Goal: Task Accomplishment & Management: Complete application form

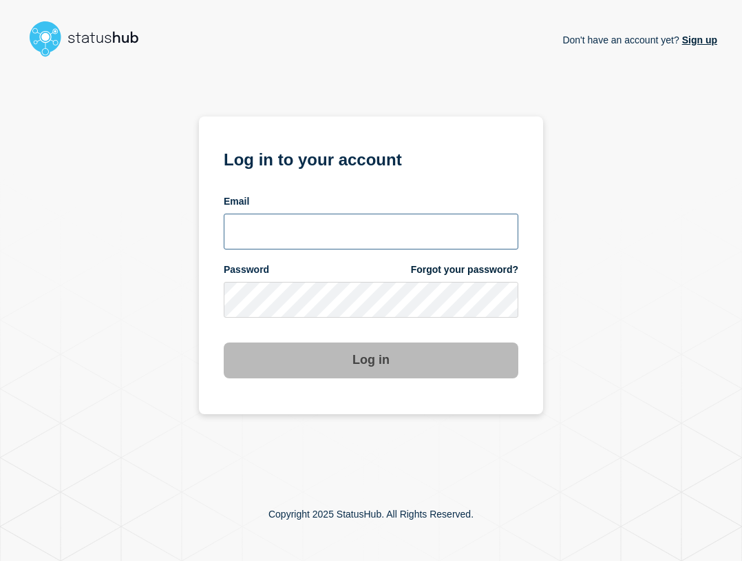
type input "ben.velasco@conexon.us"
click at [382, 224] on input "ben.velasco@conexon.us" at bounding box center [371, 231] width 295 height 36
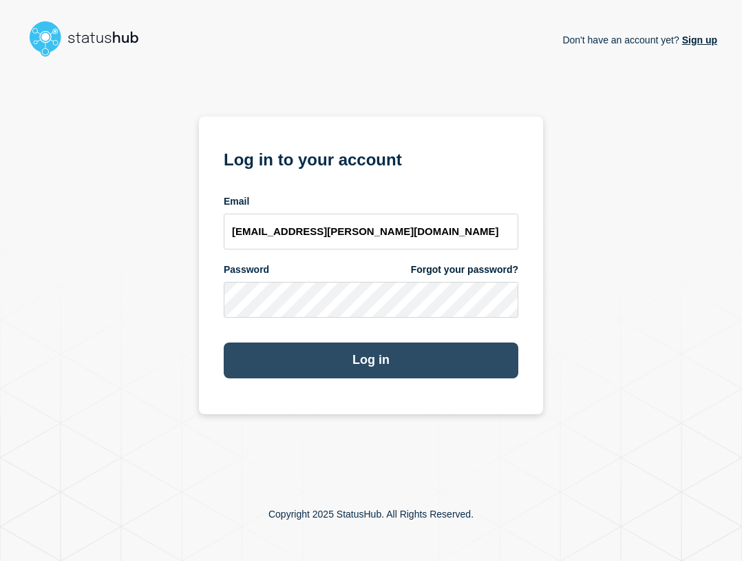
click at [450, 364] on button "Log in" at bounding box center [371, 360] width 295 height 36
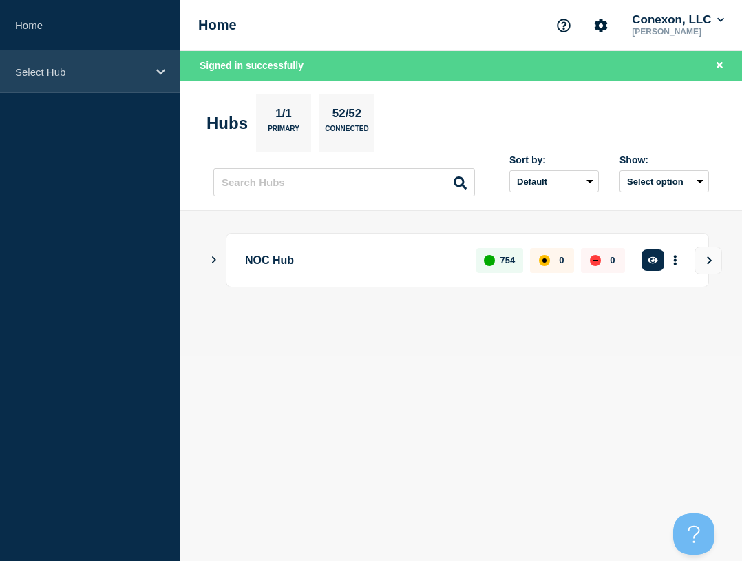
click at [108, 76] on p "Select Hub" at bounding box center [81, 72] width 132 height 12
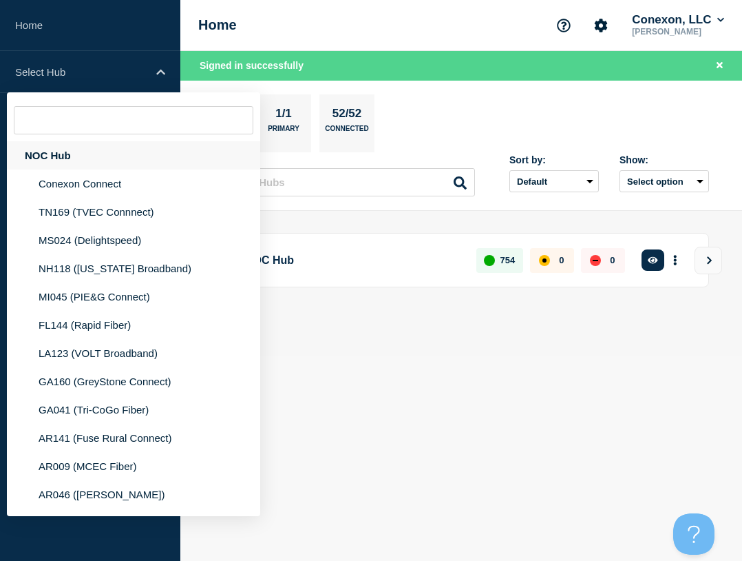
drag, startPoint x: 95, startPoint y: 149, endPoint x: 92, endPoint y: 159, distance: 10.0
click at [93, 149] on div "NOC Hub" at bounding box center [133, 155] width 253 height 28
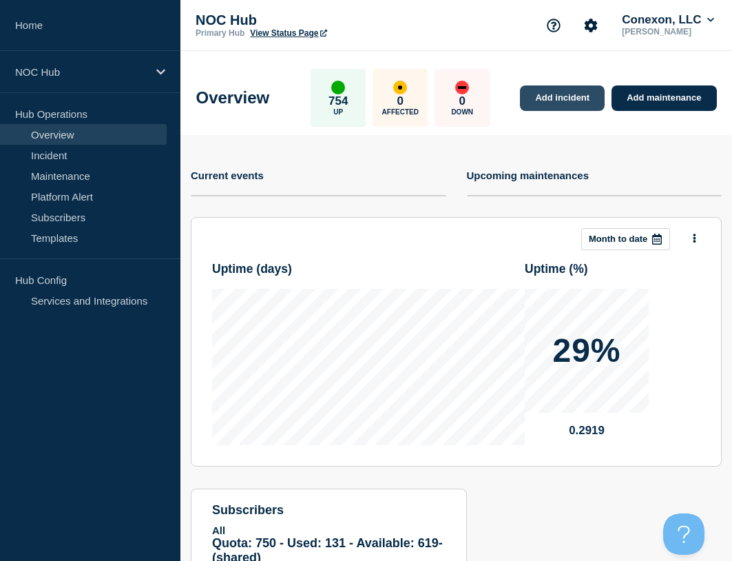
click at [578, 97] on link "Add incident" at bounding box center [562, 97] width 85 height 25
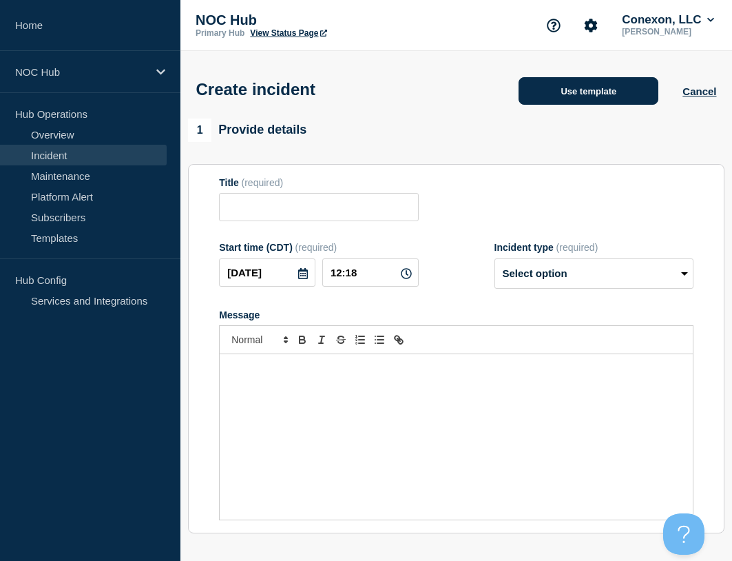
click at [593, 89] on button "Use template" at bounding box center [589, 91] width 140 height 28
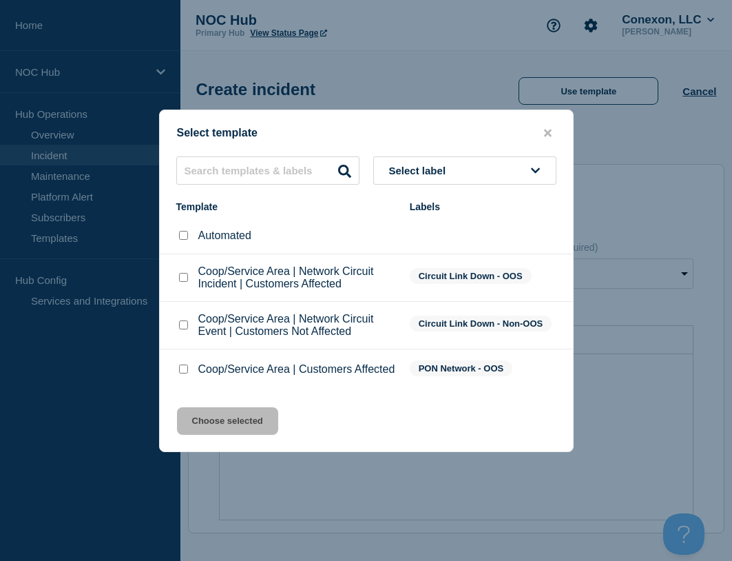
click at [187, 376] on div "Coop/Service Area | Customers Affected" at bounding box center [286, 369] width 220 height 14
click at [179, 370] on input "Coop/Service Area | Customers Affected checkbox" at bounding box center [183, 368] width 9 height 9
checkbox input "true"
click at [210, 427] on button "Choose selected" at bounding box center [227, 421] width 101 height 28
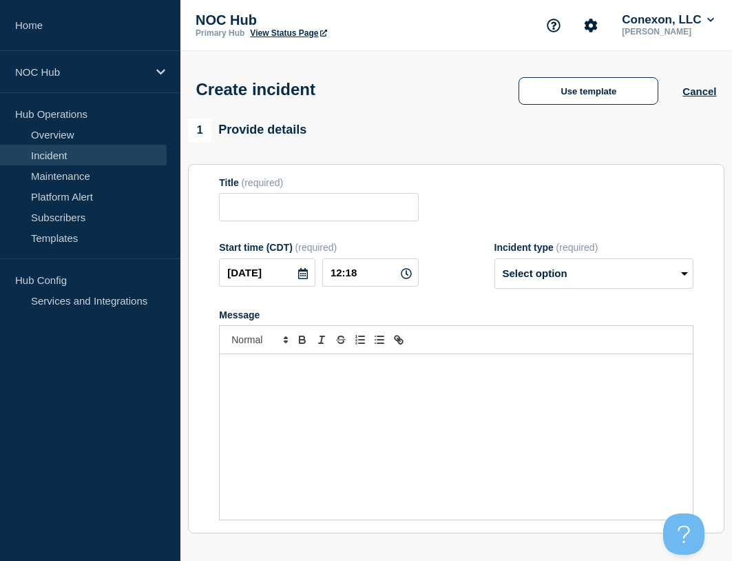
type input "Coop/Service Area | Customers Affected"
select select "investigating"
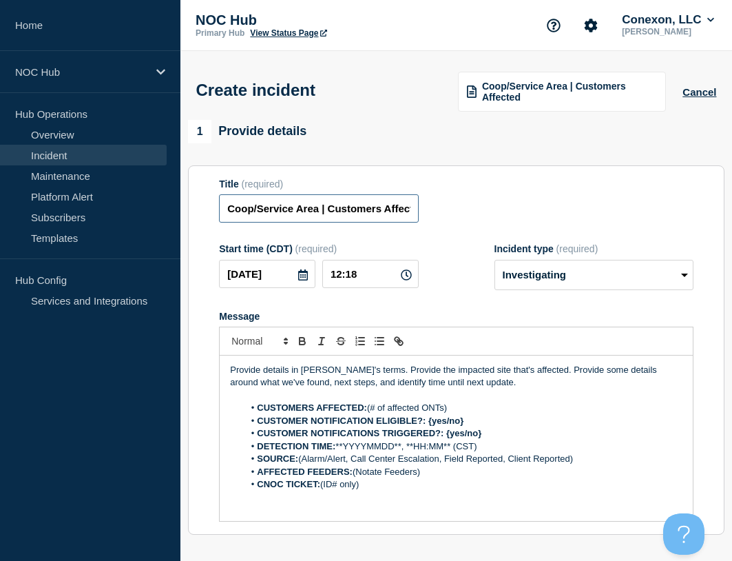
drag, startPoint x: 314, startPoint y: 210, endPoint x: 204, endPoint y: 212, distance: 110.2
click at [204, 212] on section "Title (required) Coop/Service Area | Customers Affected Start time (CDT) (requi…" at bounding box center [456, 350] width 536 height 370
type input "GA098 CentralGA | Customers Affected"
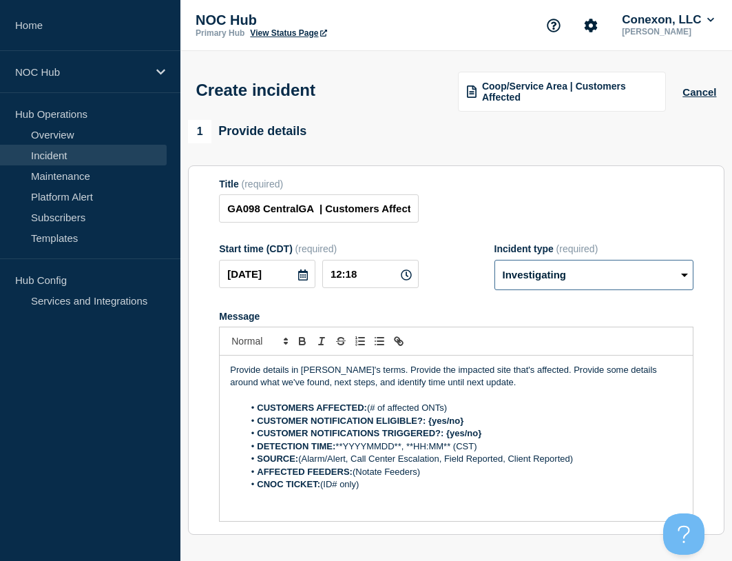
click at [563, 284] on select "Select option Investigating Identified Monitoring" at bounding box center [593, 275] width 199 height 30
click at [494, 261] on select "Select option Investigating Identified Monitoring" at bounding box center [593, 275] width 199 height 30
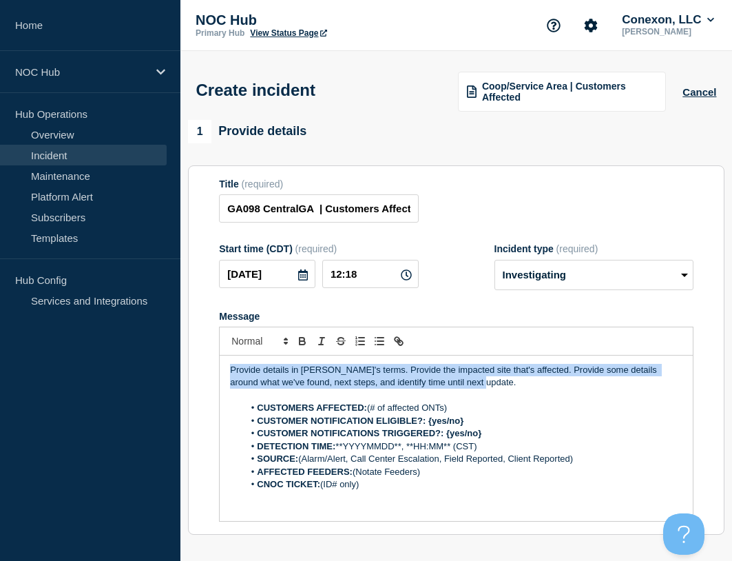
drag, startPoint x: 342, startPoint y: 359, endPoint x: 222, endPoint y: 313, distance: 128.8
click at [211, 326] on section "Title (required) GA098 CentralGA | Customers Affected Start time (CDT) (require…" at bounding box center [456, 350] width 536 height 370
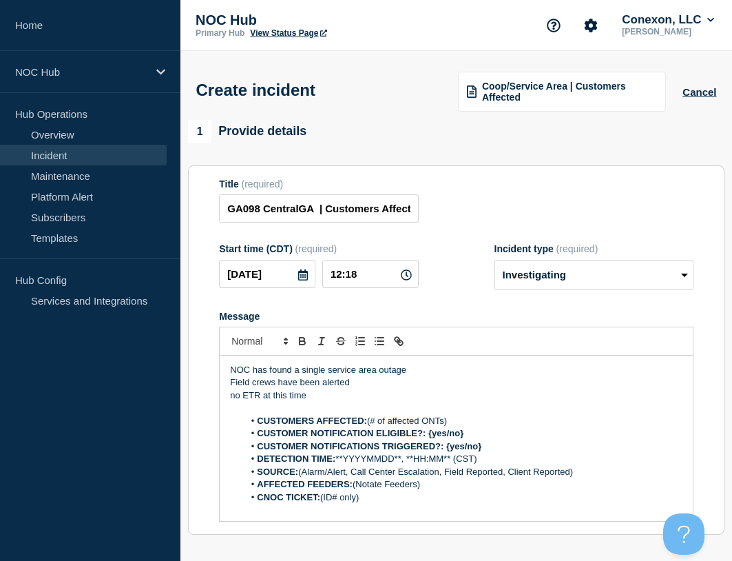
drag, startPoint x: 463, startPoint y: 423, endPoint x: 369, endPoint y: 423, distance: 94.3
click at [369, 423] on li "CUSTOMERS AFFECTED: (# of affected ONTs)" at bounding box center [463, 421] width 439 height 12
drag, startPoint x: 428, startPoint y: 439, endPoint x: 507, endPoint y: 434, distance: 78.7
click at [507, 434] on li "CUSTOMER NOTIFICATION ELIGIBLE?: {yes/no}" at bounding box center [463, 433] width 439 height 12
drag, startPoint x: 488, startPoint y: 448, endPoint x: 478, endPoint y: 455, distance: 12.4
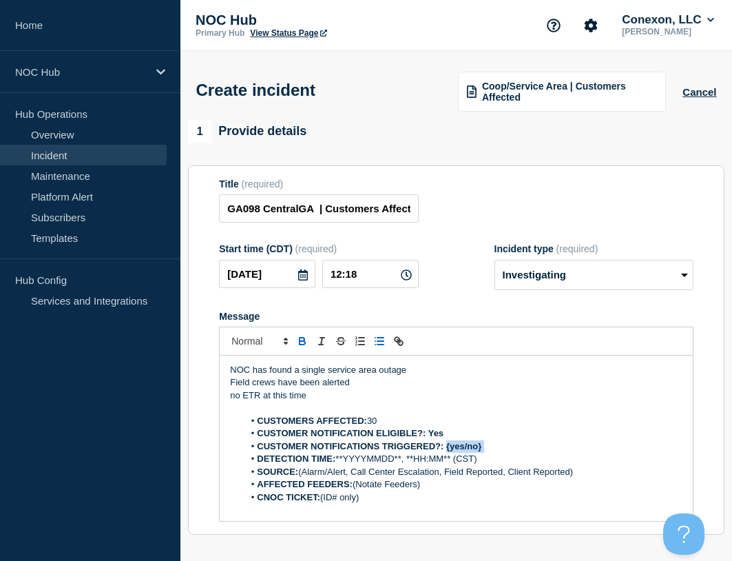
click at [448, 448] on li "CUSTOMER NOTIFICATIONS TRIGGERED?: {yes/no}" at bounding box center [463, 446] width 439 height 12
drag, startPoint x: 429, startPoint y: 453, endPoint x: 343, endPoint y: 464, distance: 86.8
click at [337, 461] on li "DETECTION TIME: **YYYYMMDD**, **HH:MM** (CST)" at bounding box center [463, 458] width 439 height 12
drag, startPoint x: 300, startPoint y: 475, endPoint x: 647, endPoint y: 473, distance: 347.1
click at [633, 478] on li "SOURCE: (Alarm/Alert, Call Center Escalation, Field Reported, Client Reported)" at bounding box center [463, 472] width 439 height 12
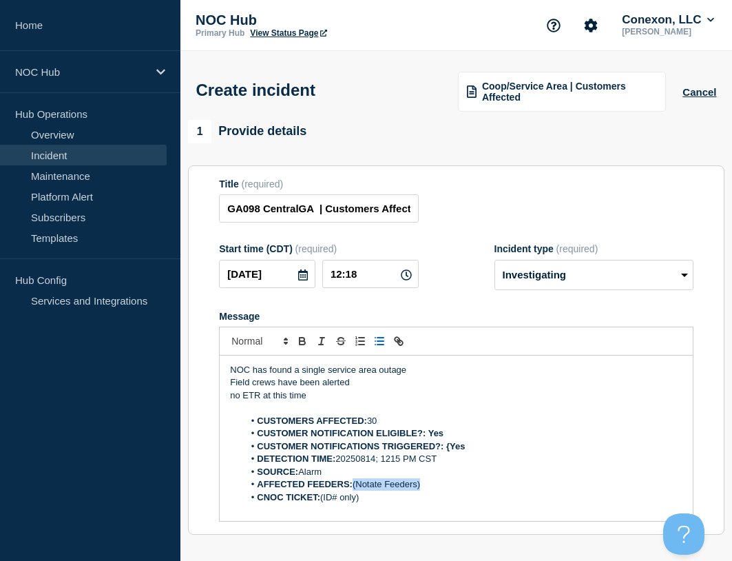
drag, startPoint x: 435, startPoint y: 485, endPoint x: 355, endPoint y: 488, distance: 80.6
click at [355, 488] on li "AFFECTED FEEDERS: (Notate Feeders)" at bounding box center [463, 484] width 439 height 12
drag, startPoint x: 366, startPoint y: 497, endPoint x: 322, endPoint y: 502, distance: 44.3
click at [322, 502] on li "CNOC TICKET: (ID# only)" at bounding box center [463, 497] width 439 height 12
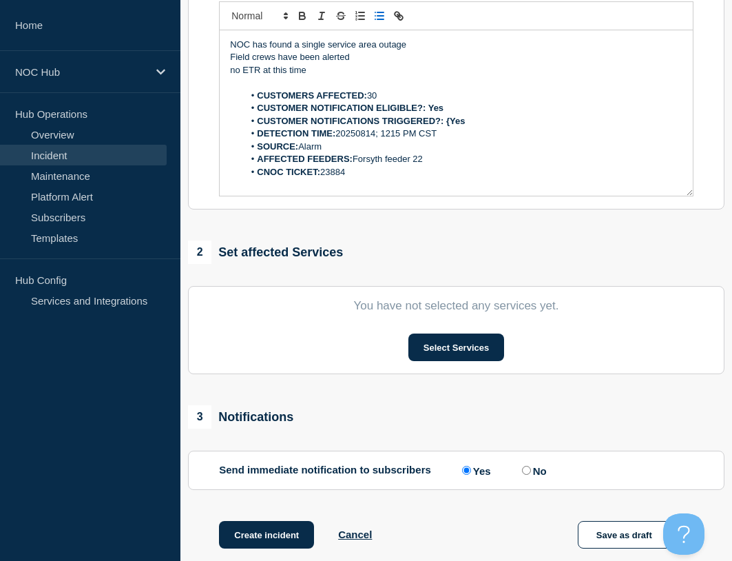
scroll to position [404, 0]
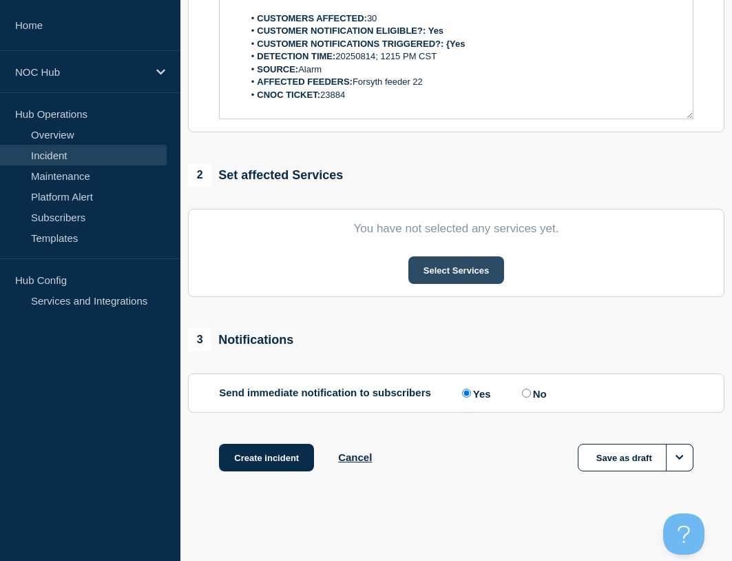
click at [440, 273] on button "Select Services" at bounding box center [456, 270] width 96 height 28
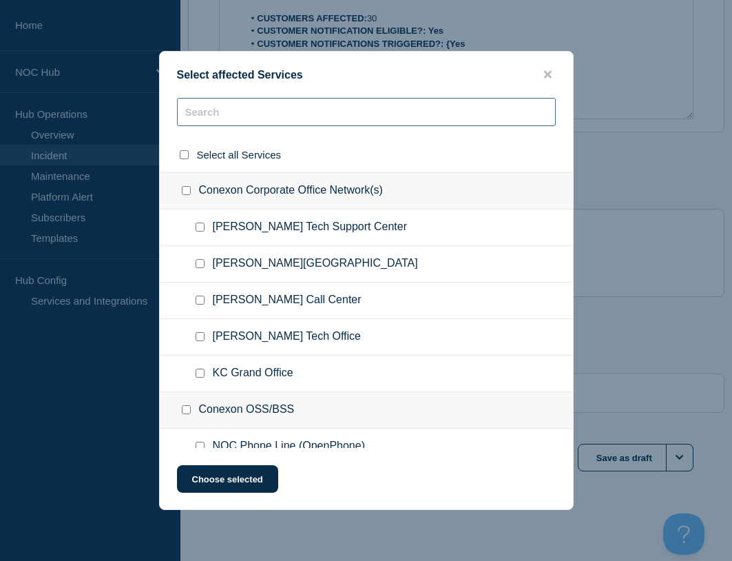
click at [288, 116] on input "text" at bounding box center [366, 112] width 379 height 28
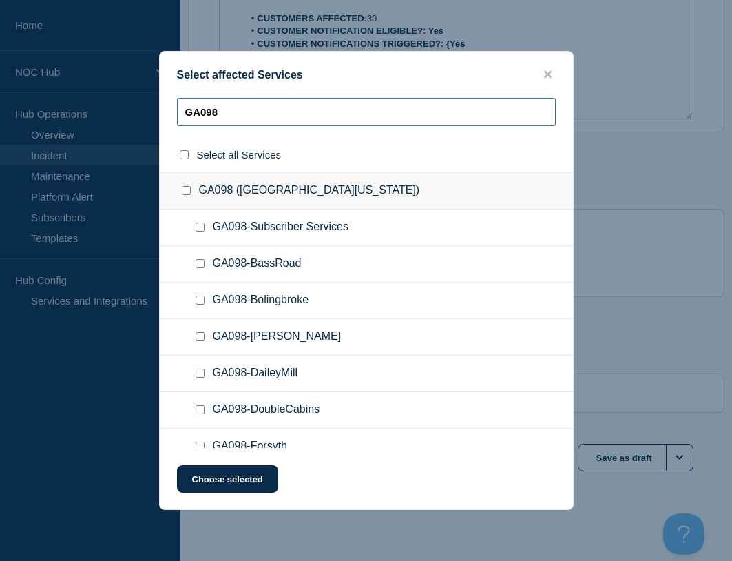
type input "GA098"
click at [200, 228] on input "GA098-Subscriber Services checkbox" at bounding box center [200, 226] width 9 height 9
checkbox input "true"
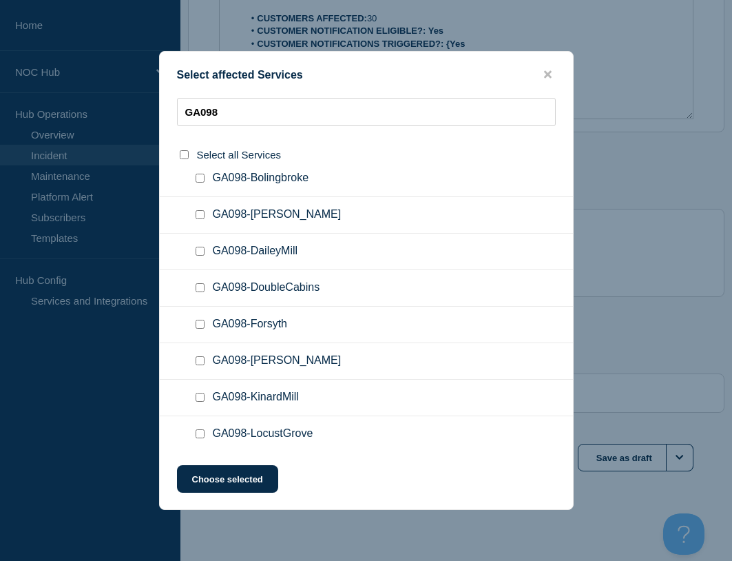
scroll to position [138, 0]
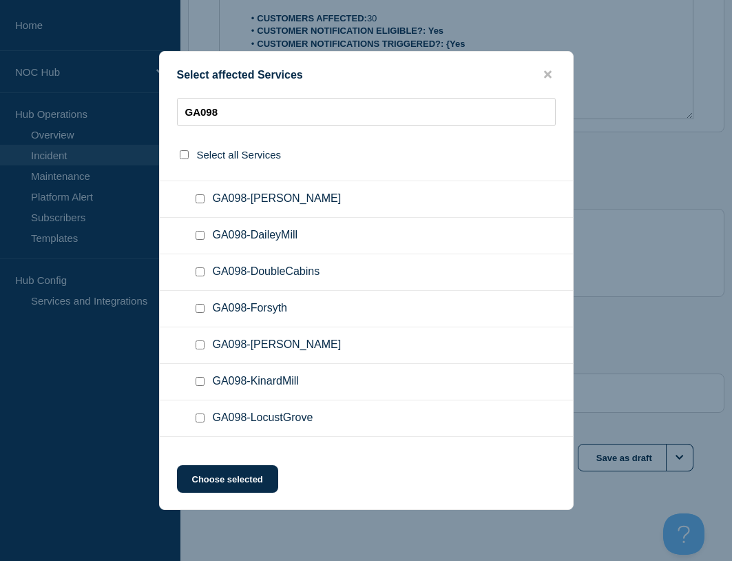
click at [203, 306] on input "GA098-Forsyth checkbox" at bounding box center [200, 308] width 9 height 9
checkbox input "true"
click at [226, 472] on button "Choose selected" at bounding box center [227, 479] width 101 height 28
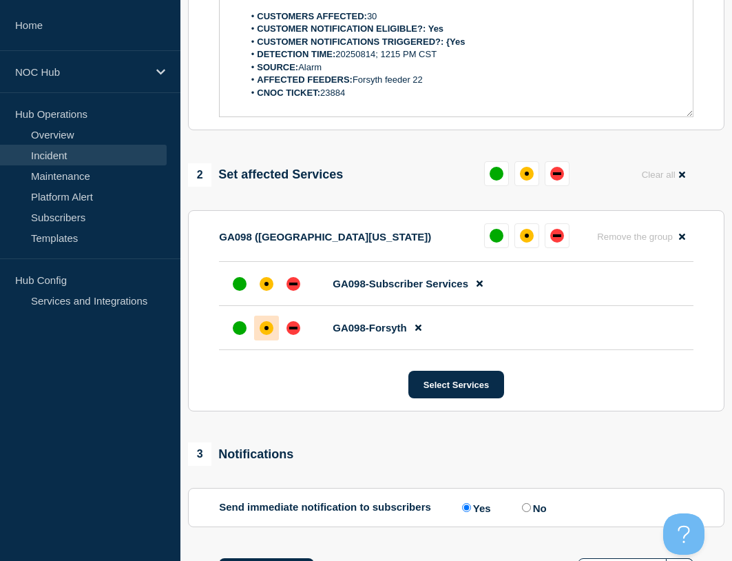
click at [266, 333] on div "affected" at bounding box center [267, 328] width 14 height 14
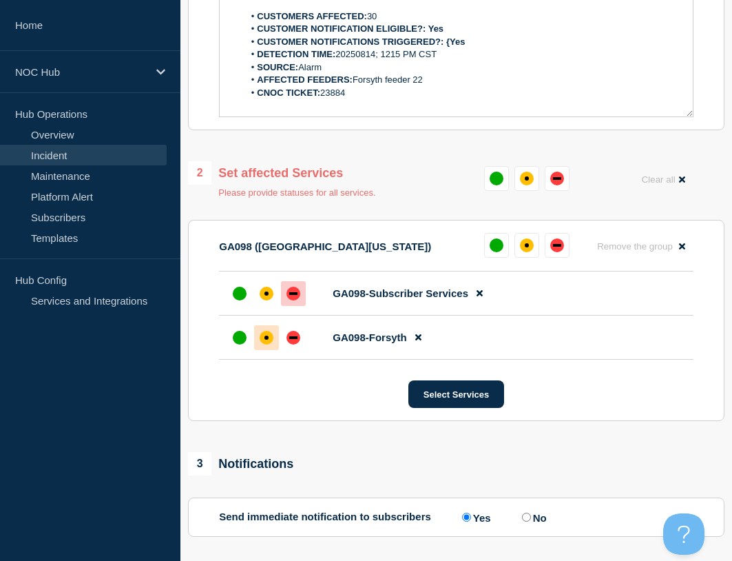
click at [291, 297] on div "down" at bounding box center [293, 293] width 14 height 14
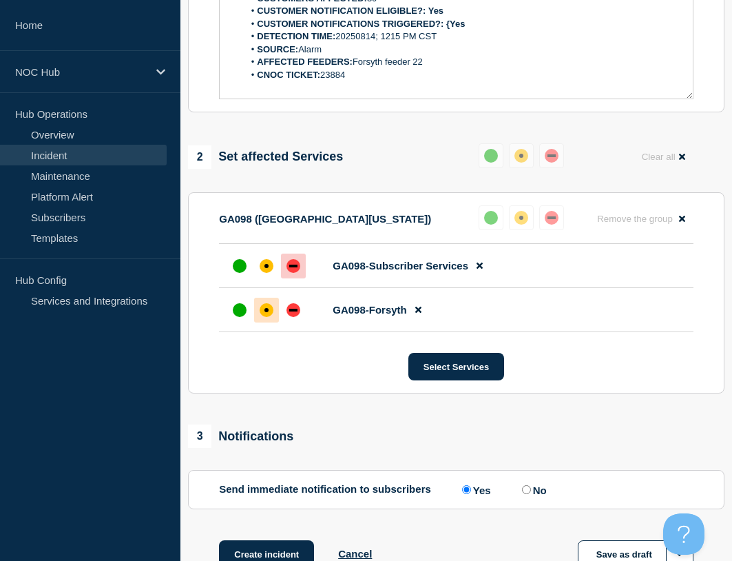
scroll to position [521, 0]
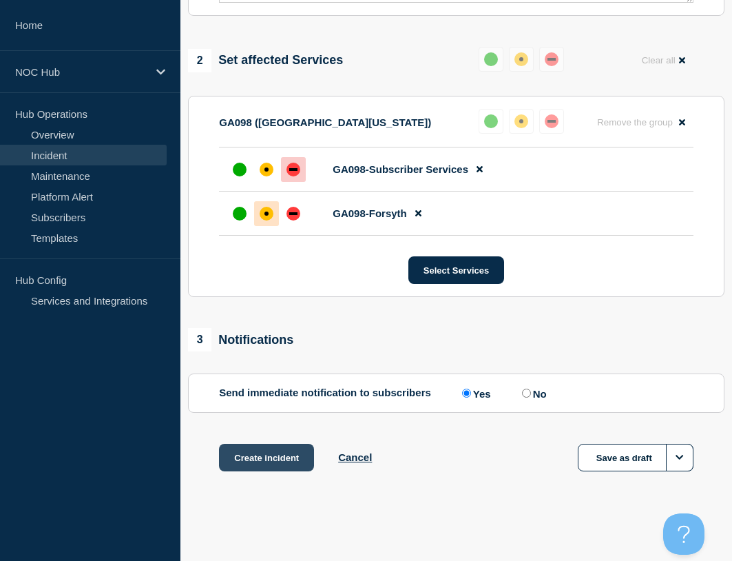
click at [269, 455] on button "Create incident" at bounding box center [266, 457] width 95 height 28
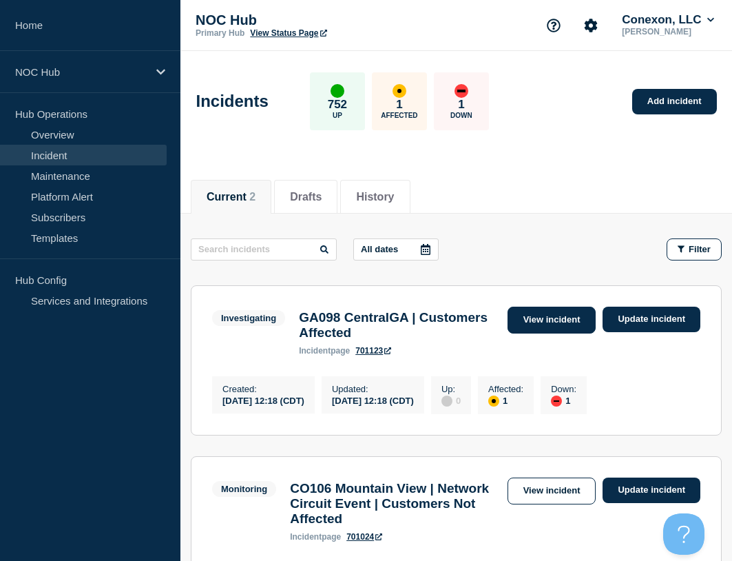
click at [514, 316] on link "View incident" at bounding box center [552, 319] width 89 height 27
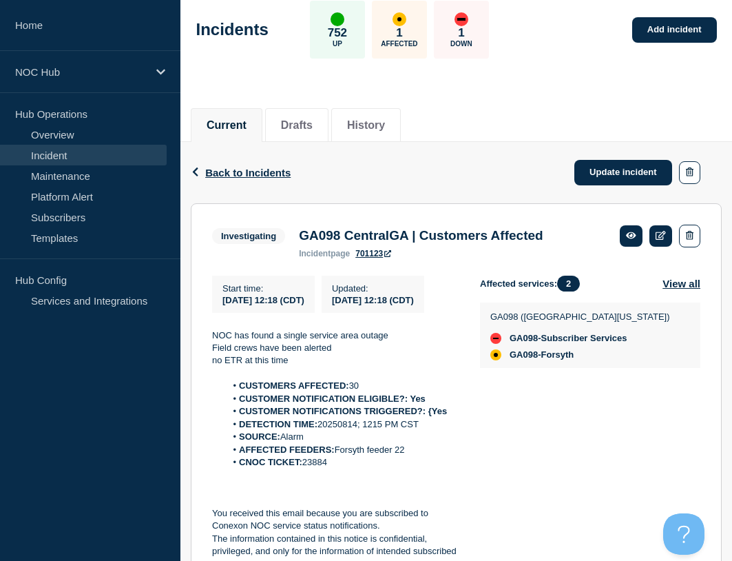
scroll to position [138, 0]
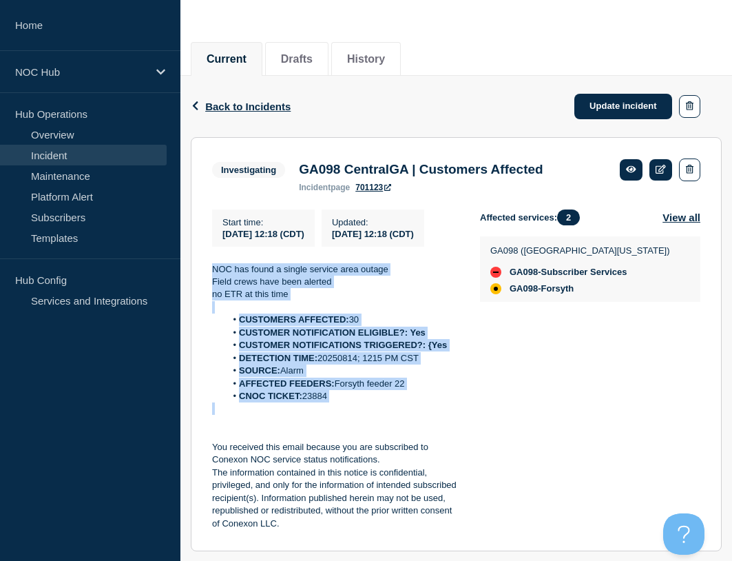
drag, startPoint x: 368, startPoint y: 426, endPoint x: 210, endPoint y: 284, distance: 212.6
click at [210, 284] on section "Investigating GA098 CentralGA | Customers Affected incident page 701123 Start t…" at bounding box center [456, 344] width 531 height 415
copy div "NOC has found a single service area outage Field crews have been alerted no ETR…"
click at [377, 377] on li "SOURCE: Alarm" at bounding box center [342, 370] width 233 height 12
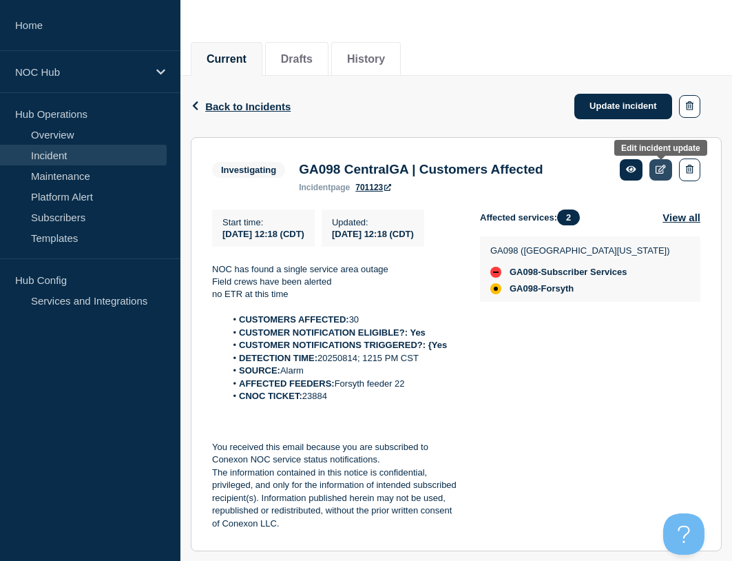
click at [660, 171] on icon at bounding box center [661, 169] width 10 height 9
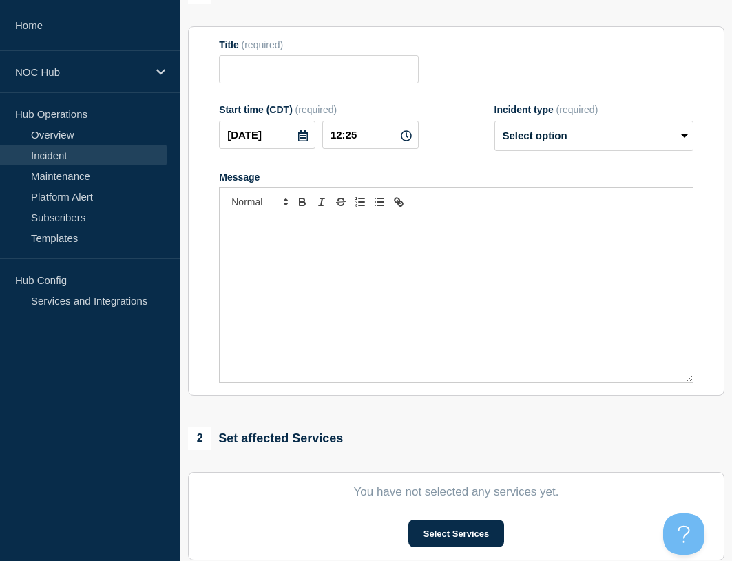
type input "GA098 CentralGA | Customers Affected"
type input "12:18"
select select "investigating"
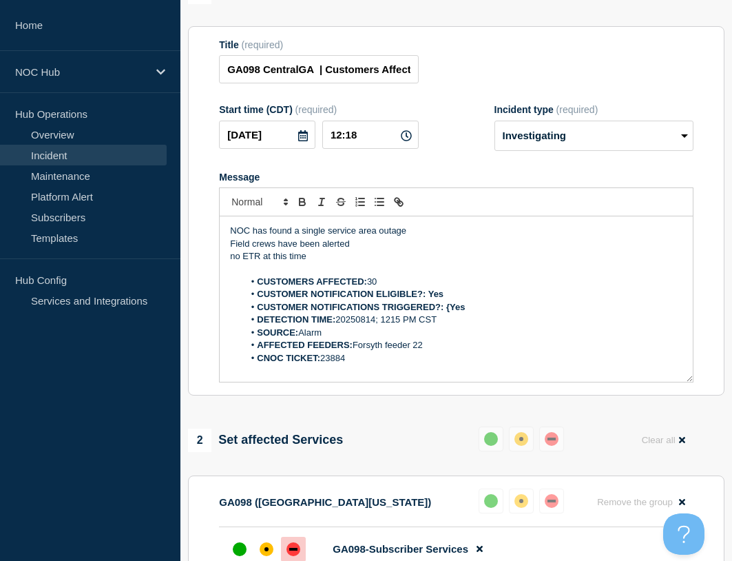
click at [388, 288] on li "CUSTOMERS AFFECTED: 30" at bounding box center [463, 281] width 439 height 12
click at [434, 77] on div "Title (required) GA098 CentralGA | Customers Affected" at bounding box center [456, 61] width 474 height 45
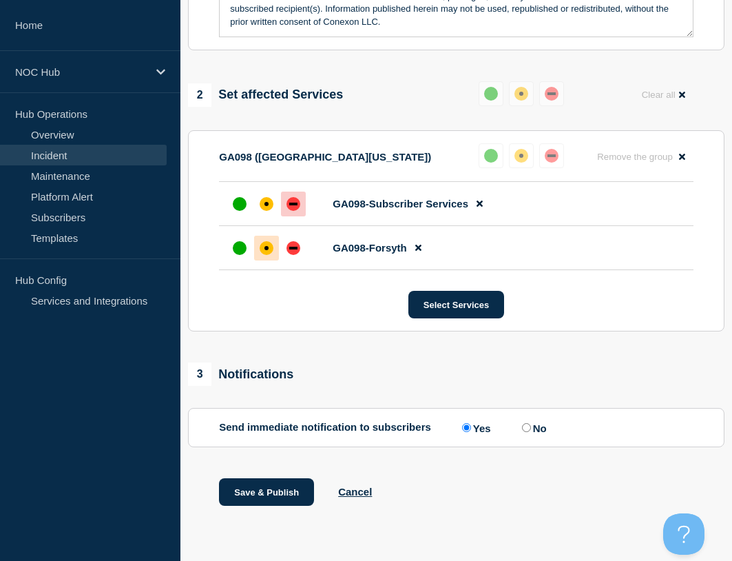
scroll to position [509, 0]
click at [528, 426] on input "No" at bounding box center [526, 427] width 9 height 9
radio input "true"
radio input "false"
click at [262, 488] on button "Save & Publish" at bounding box center [266, 492] width 95 height 28
